Goal: Task Accomplishment & Management: Use online tool/utility

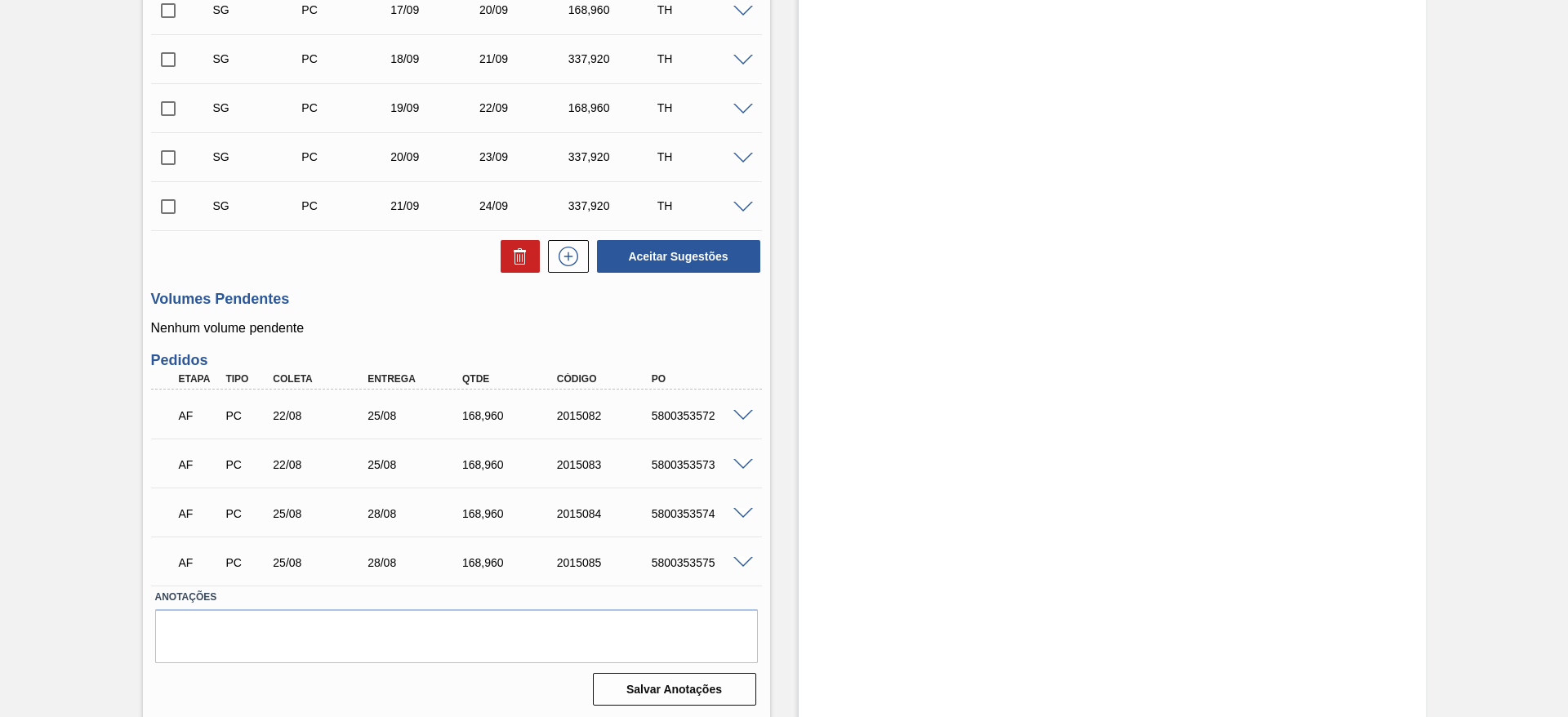
scroll to position [523, 0]
click at [672, 414] on div "5800353572" at bounding box center [700, 412] width 106 height 13
copy div "5800353572"
click at [688, 460] on div "5800353573" at bounding box center [700, 462] width 106 height 13
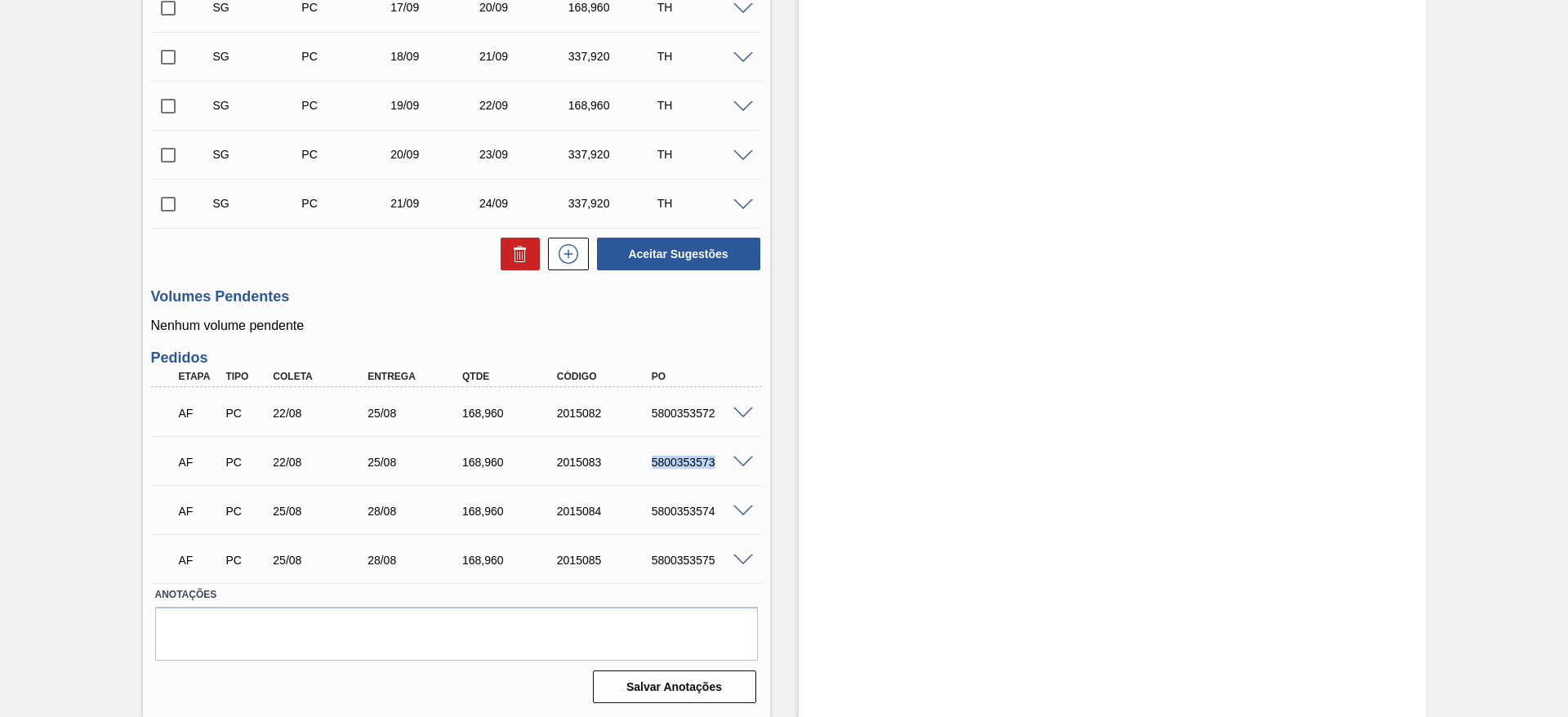
click at [688, 460] on div "5800353573" at bounding box center [700, 462] width 106 height 13
copy div "5800353573"
click at [663, 509] on div "5800353574" at bounding box center [700, 510] width 106 height 13
copy div "5800353574"
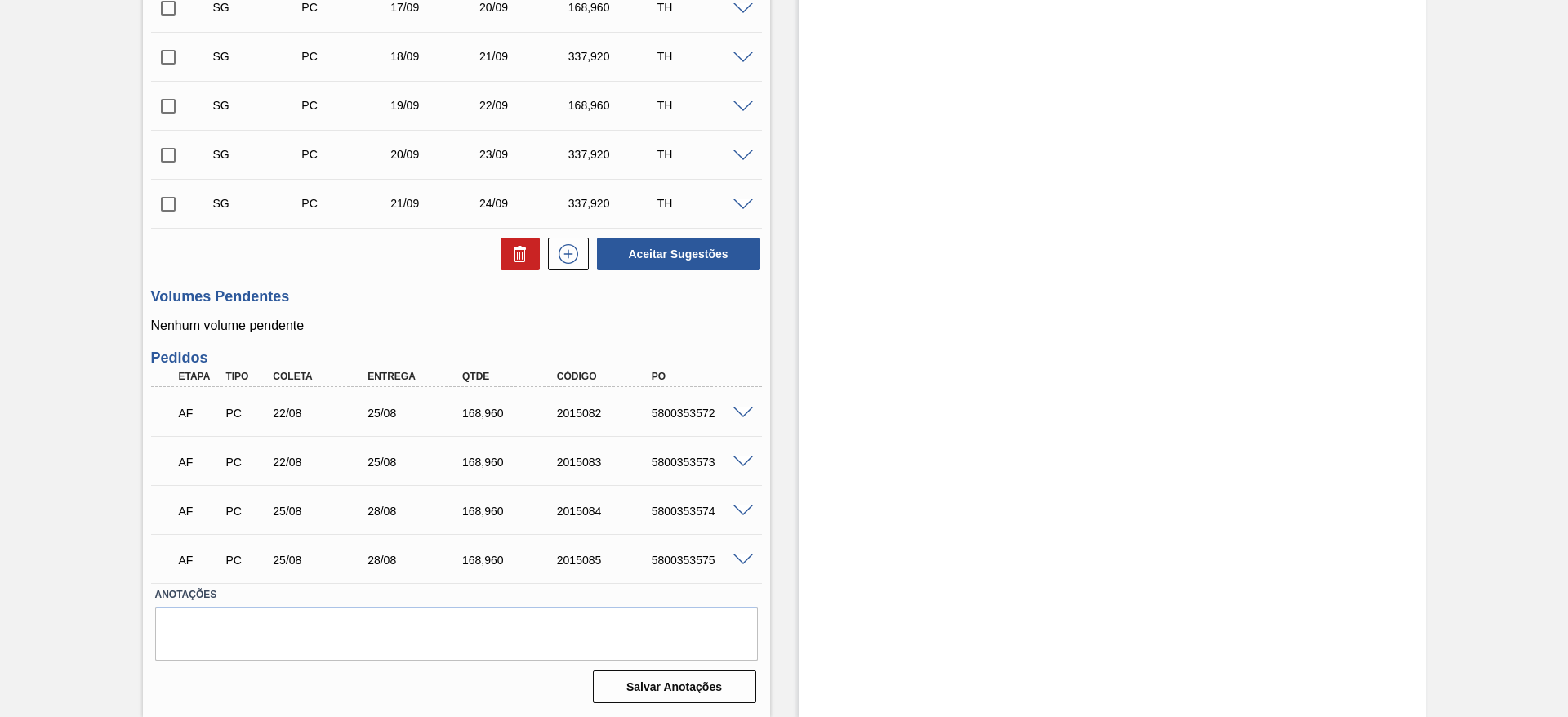
click at [688, 563] on div "5800353575" at bounding box center [700, 559] width 106 height 13
copy div "5800353575"
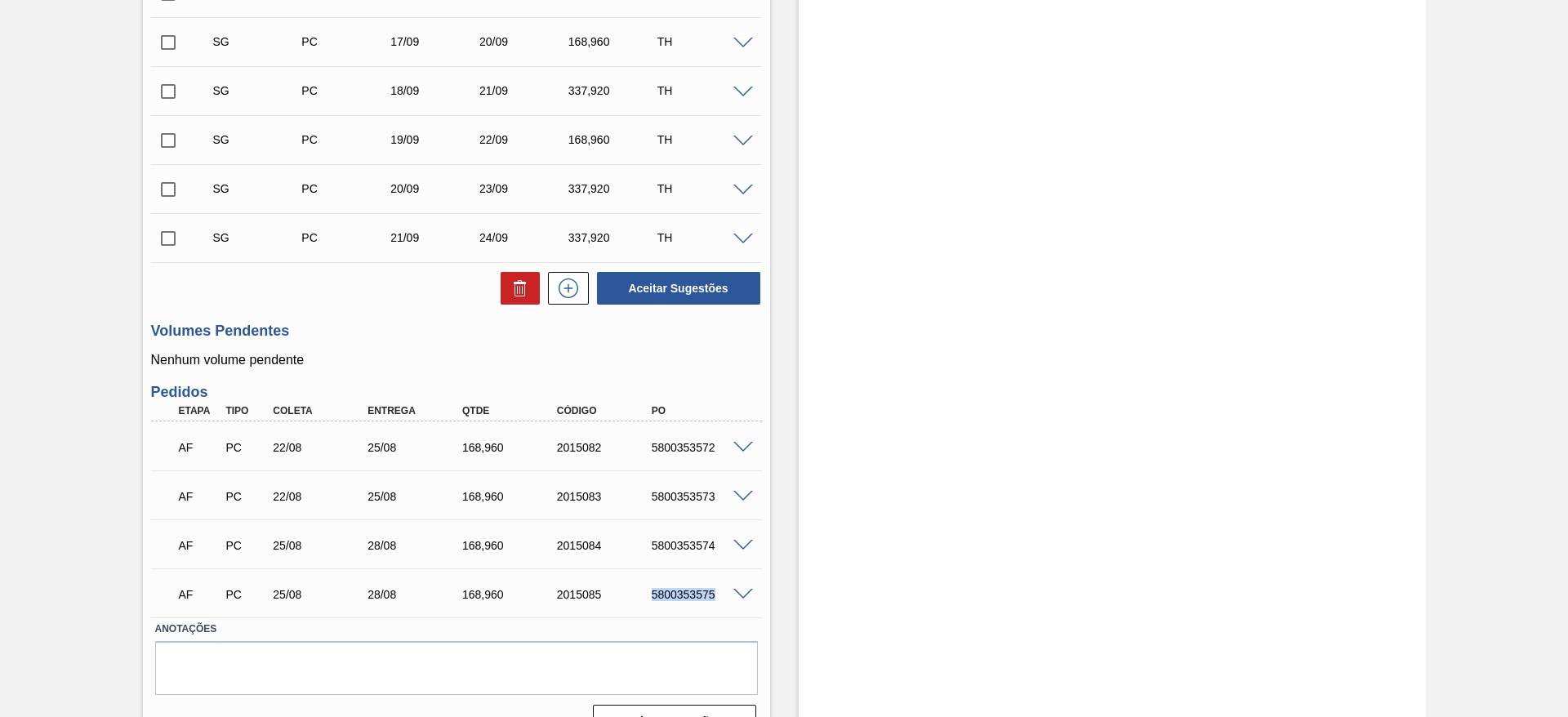
scroll to position [490, 0]
